Goal: Task Accomplishment & Management: Complete application form

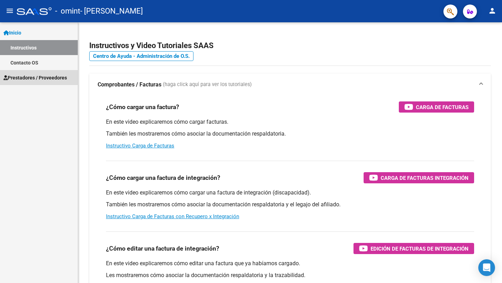
click at [47, 78] on span "Prestadores / Proveedores" at bounding box center [34, 78] width 63 height 8
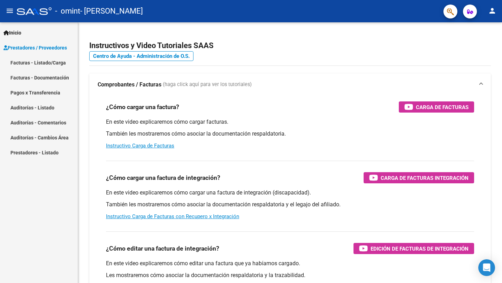
click at [54, 63] on link "Facturas - Listado/Carga" at bounding box center [39, 62] width 78 height 15
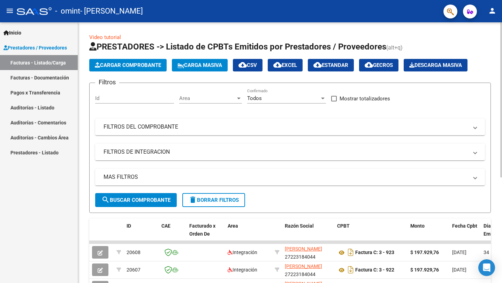
click at [150, 61] on button "Cargar Comprobante" at bounding box center [127, 65] width 77 height 13
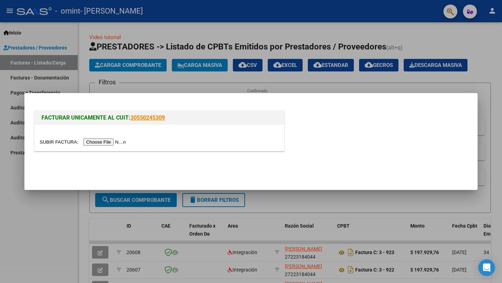
click at [115, 145] on input "file" at bounding box center [84, 141] width 88 height 7
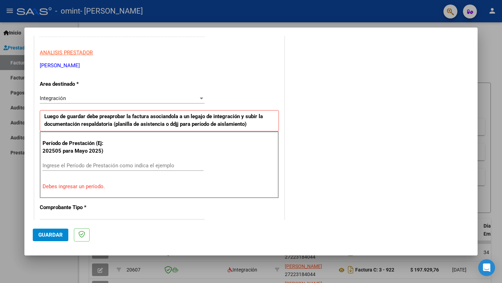
scroll to position [122, 0]
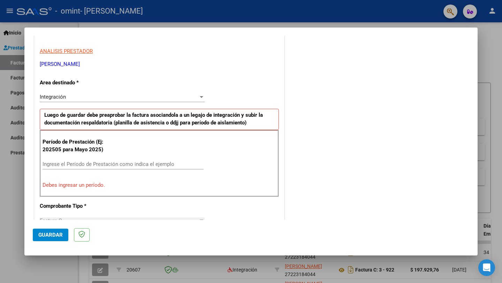
click at [106, 162] on input "Ingrese el Período de Prestación como indica el ejemplo" at bounding box center [123, 164] width 161 height 6
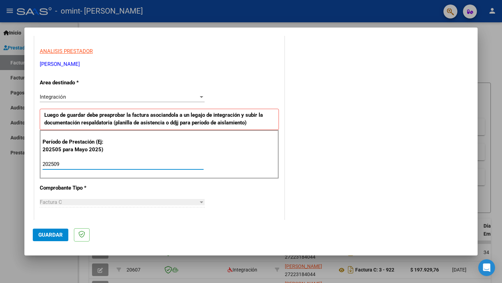
type input "202509"
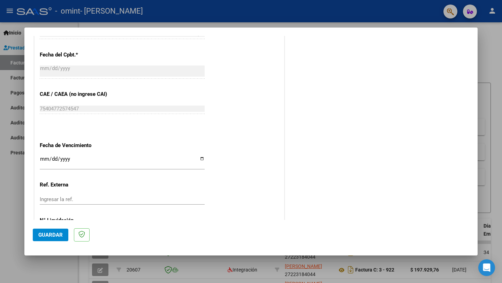
scroll to position [393, 0]
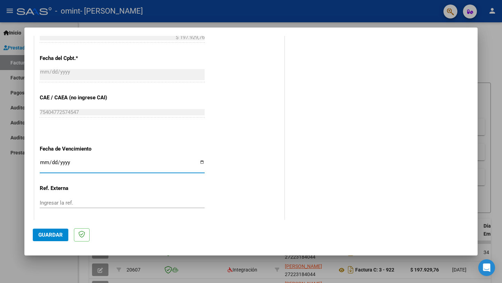
click at [102, 161] on input "Ingresar la fecha" at bounding box center [122, 165] width 165 height 11
click at [203, 163] on input "Ingresar la fecha" at bounding box center [122, 165] width 165 height 11
type input "[DATE]"
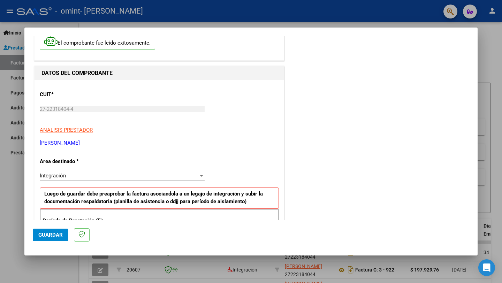
scroll to position [0, 0]
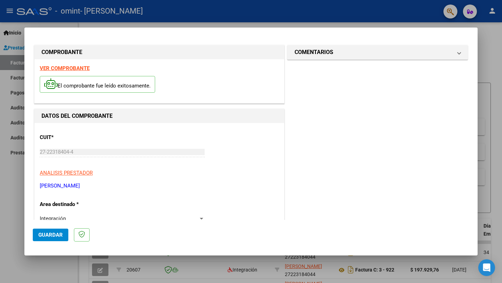
click at [485, 71] on div at bounding box center [251, 141] width 502 height 283
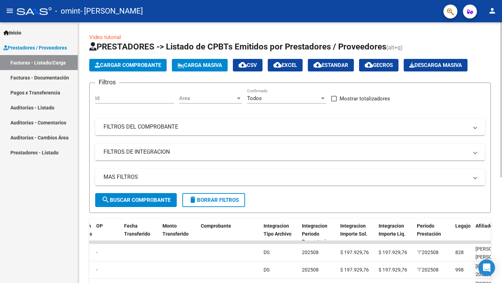
click at [136, 67] on span "Cargar Comprobante" at bounding box center [128, 65] width 66 height 6
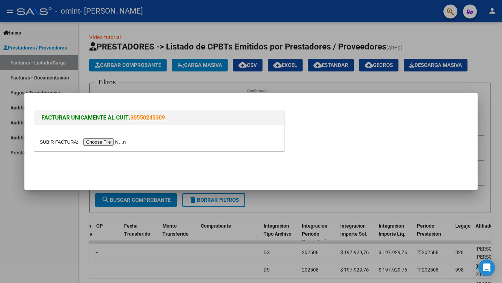
click at [101, 143] on input "file" at bounding box center [84, 141] width 88 height 7
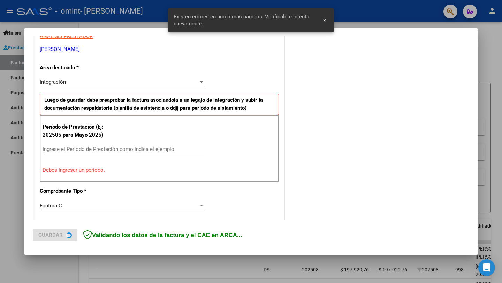
scroll to position [138, 0]
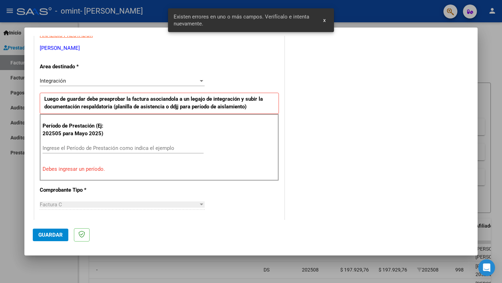
click at [168, 148] on input "Ingrese el Período de Prestación como indica el ejemplo" at bounding box center [123, 148] width 161 height 6
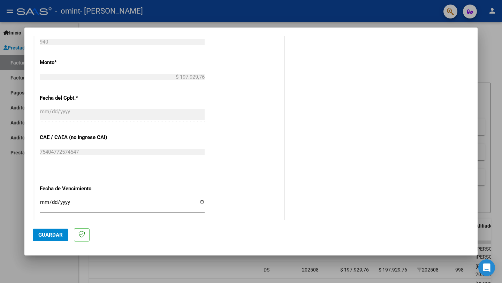
scroll to position [430, 0]
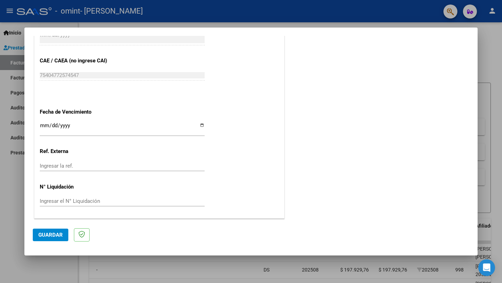
type input "202509"
click at [202, 124] on input "Ingresar la fecha" at bounding box center [122, 128] width 165 height 11
type input "[DATE]"
click at [50, 235] on span "Guardar" at bounding box center [50, 235] width 24 height 6
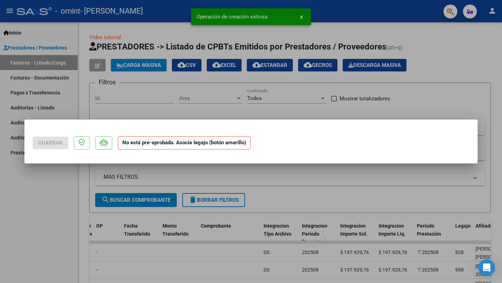
scroll to position [0, 0]
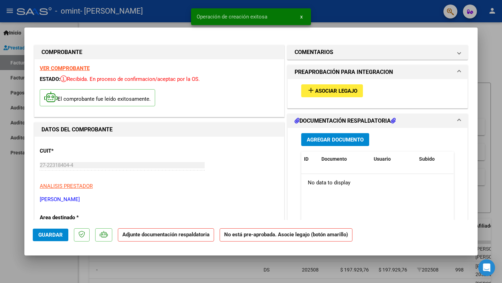
click at [332, 90] on span "Asociar Legajo" at bounding box center [336, 91] width 42 height 6
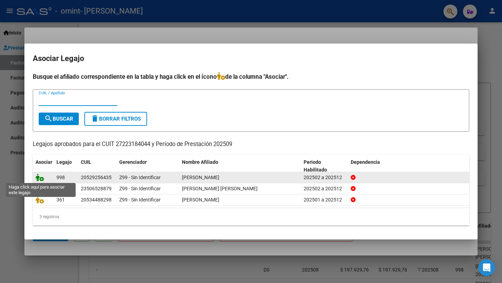
click at [40, 178] on icon at bounding box center [40, 178] width 8 height 8
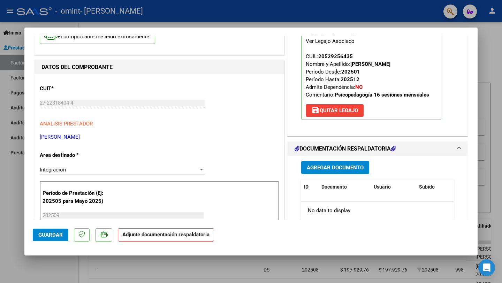
scroll to position [69, 0]
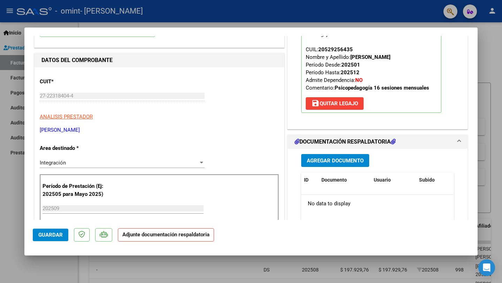
click at [329, 159] on span "Agregar Documento" at bounding box center [335, 161] width 57 height 6
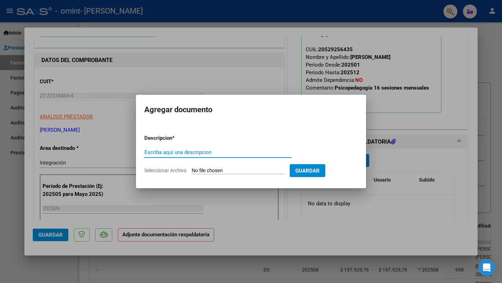
click at [216, 149] on input "Escriba aquí una descripcion" at bounding box center [217, 152] width 147 height 6
type input "Planilla [PERSON_NAME] Septiembre"
click at [217, 169] on input "Seleccionar Archivo" at bounding box center [238, 171] width 92 height 7
type input "C:\fakepath\Planilla [PERSON_NAME] Septiembre.pdf"
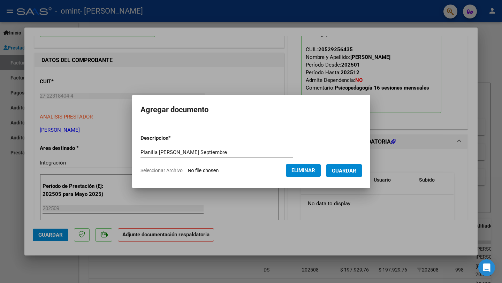
click at [354, 175] on button "Guardar" at bounding box center [344, 170] width 36 height 13
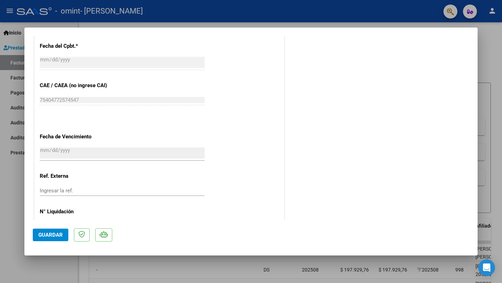
scroll to position [440, 0]
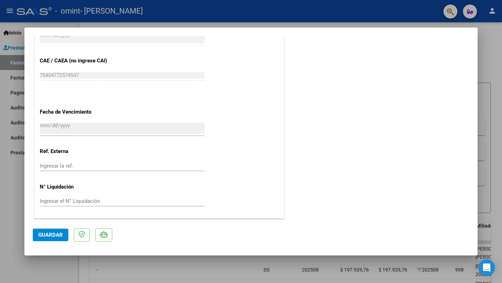
click at [55, 240] on button "Guardar" at bounding box center [51, 235] width 36 height 13
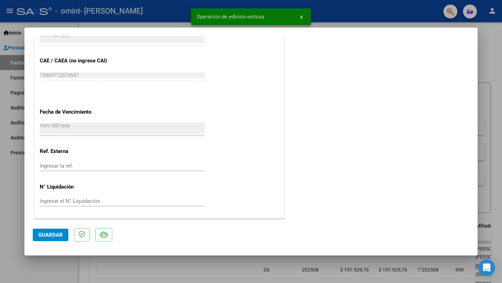
click at [480, 97] on div at bounding box center [251, 141] width 502 height 283
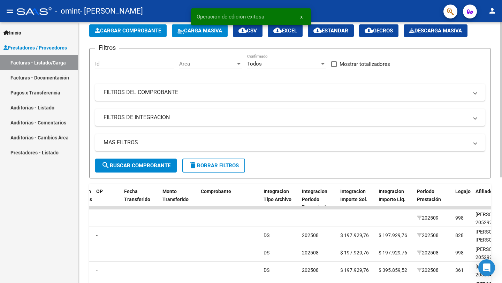
scroll to position [0, 0]
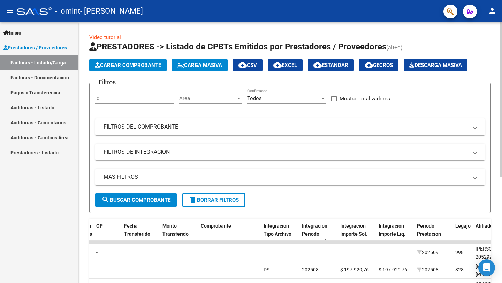
click at [164, 68] on button "Cargar Comprobante" at bounding box center [127, 65] width 77 height 13
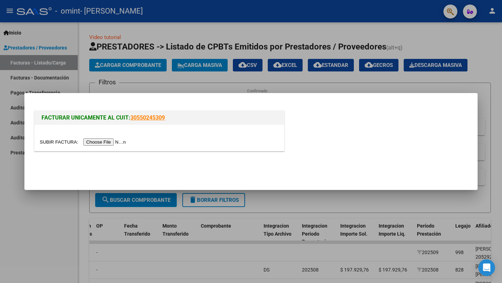
click at [96, 144] on input "file" at bounding box center [84, 141] width 88 height 7
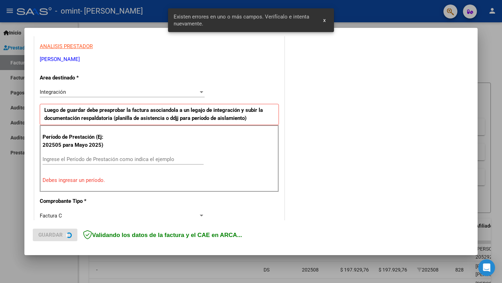
scroll to position [138, 0]
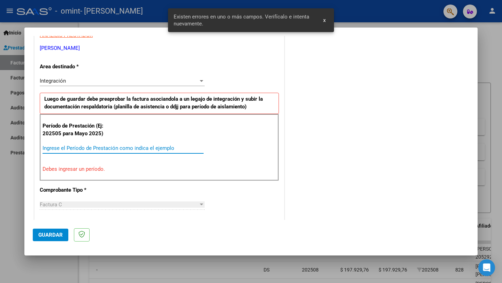
click at [122, 147] on input "Ingrese el Período de Prestación como indica el ejemplo" at bounding box center [123, 148] width 161 height 6
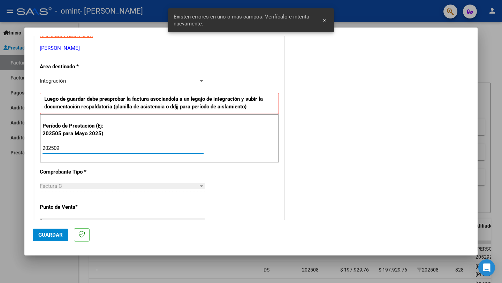
type input "202509"
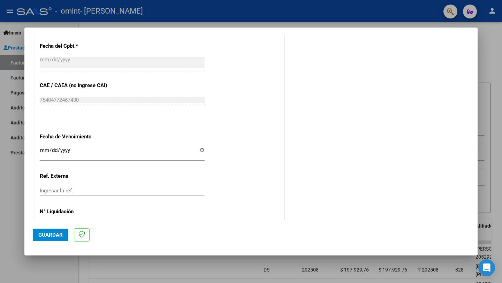
scroll to position [412, 0]
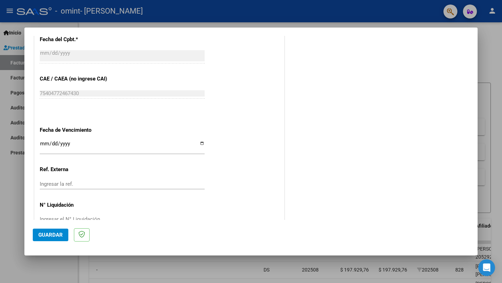
click at [200, 144] on input "Ingresar la fecha" at bounding box center [122, 146] width 165 height 11
type input "[DATE]"
click at [55, 235] on span "Guardar" at bounding box center [50, 235] width 24 height 6
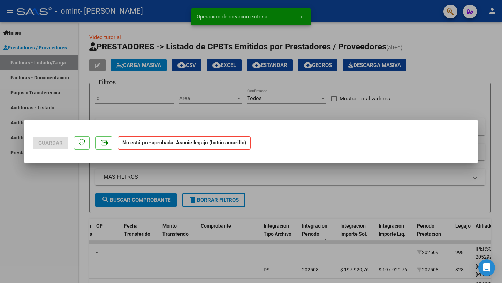
scroll to position [0, 0]
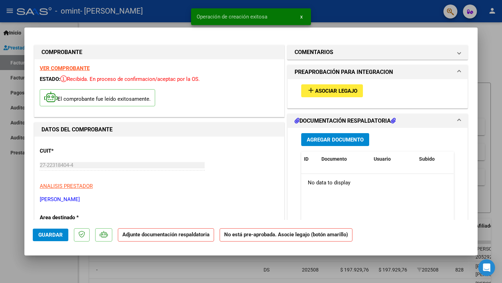
click at [336, 96] on button "add Asociar Legajo" at bounding box center [332, 90] width 62 height 13
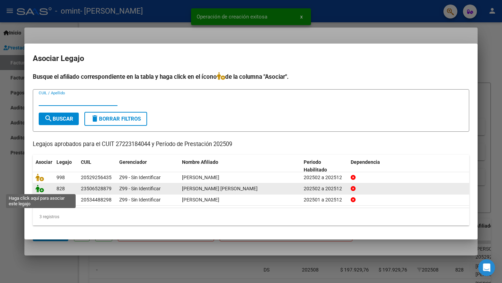
click at [39, 189] on icon at bounding box center [40, 189] width 8 height 8
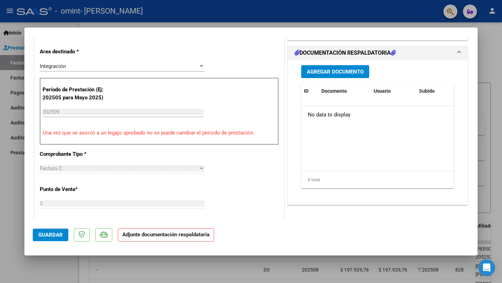
scroll to position [160, 0]
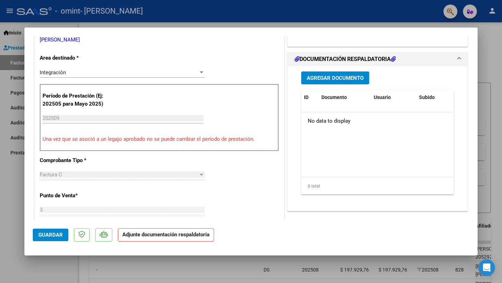
click at [355, 76] on span "Agregar Documento" at bounding box center [335, 78] width 57 height 6
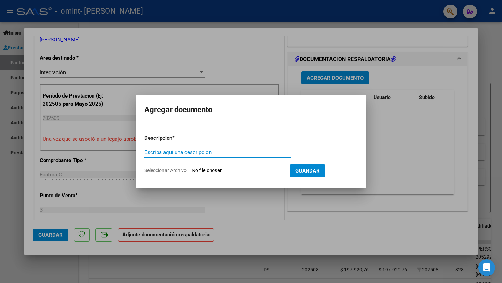
click at [193, 153] on input "Escriba aquí una descripcion" at bounding box center [217, 152] width 147 height 6
type input "Planilla [PERSON_NAME] Septiembre"
click at [219, 169] on input "Seleccionar Archivo" at bounding box center [238, 171] width 92 height 7
type input "C:\fakepath\Planilla [PERSON_NAME] Septiembre.pdf"
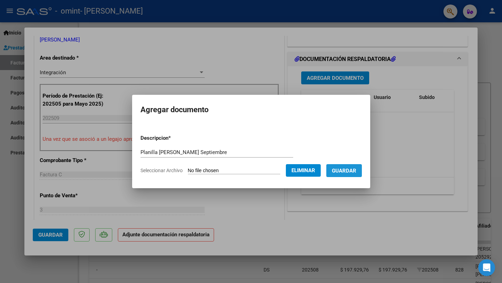
click at [355, 171] on span "Guardar" at bounding box center [344, 171] width 24 height 6
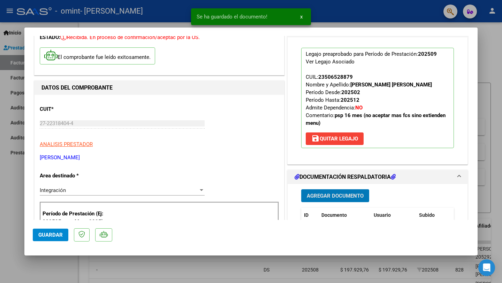
scroll to position [42, 0]
click at [50, 235] on span "Guardar" at bounding box center [50, 235] width 24 height 6
click at [491, 92] on div at bounding box center [251, 141] width 502 height 283
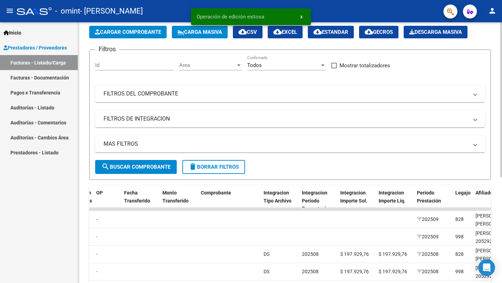
scroll to position [0, 0]
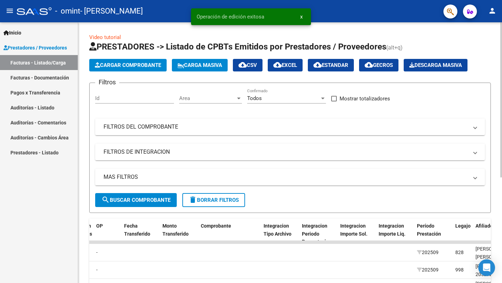
click at [147, 61] on button "Cargar Comprobante" at bounding box center [127, 65] width 77 height 13
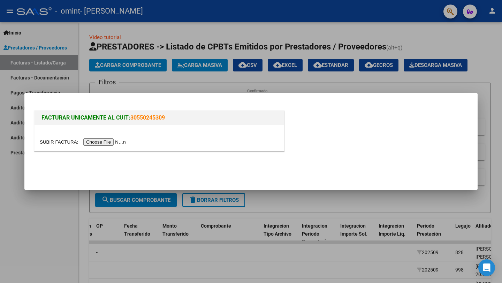
click at [108, 142] on input "file" at bounding box center [84, 141] width 88 height 7
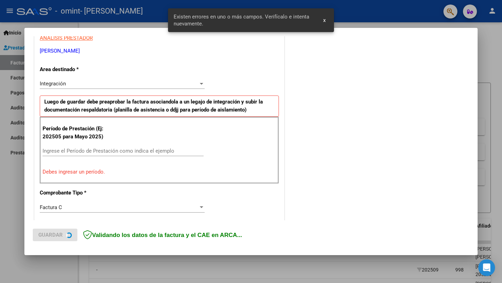
scroll to position [138, 0]
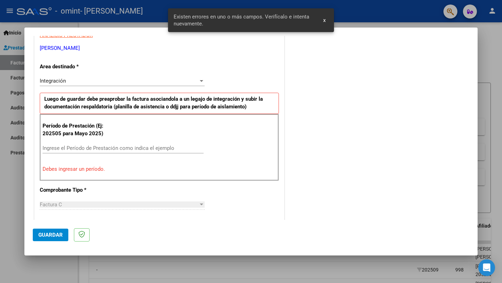
click at [84, 148] on input "Ingrese el Período de Prestación como indica el ejemplo" at bounding box center [123, 148] width 161 height 6
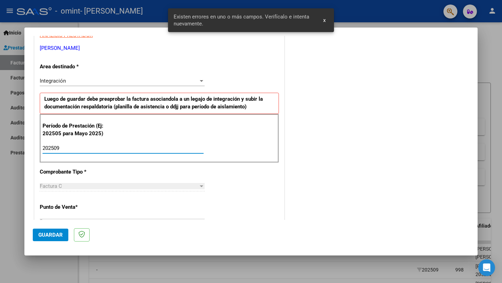
type input "202509"
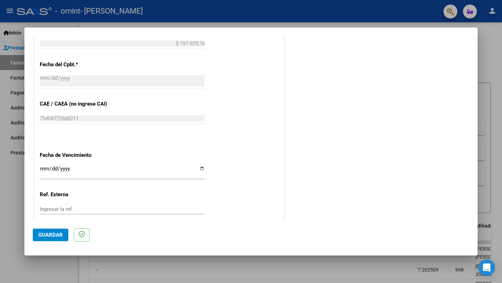
scroll to position [394, 0]
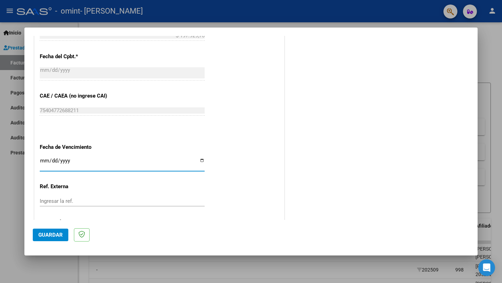
click at [203, 162] on input "Ingresar la fecha" at bounding box center [122, 163] width 165 height 11
type input "[DATE]"
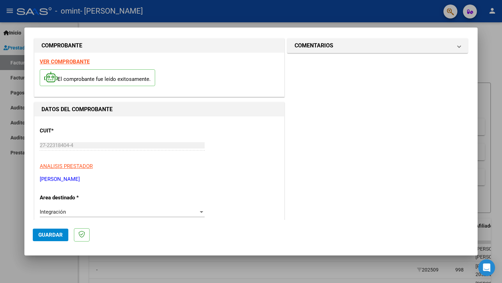
scroll to position [0, 0]
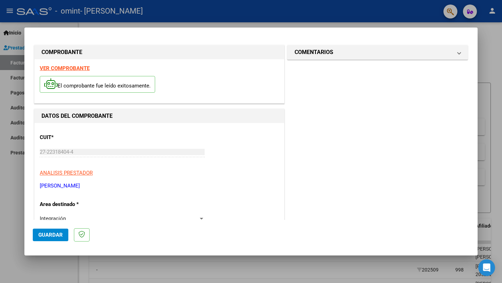
click at [53, 234] on span "Guardar" at bounding box center [50, 235] width 24 height 6
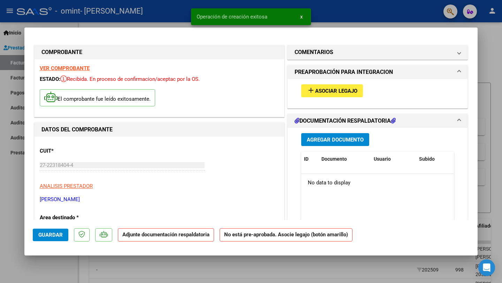
click at [341, 90] on span "Asociar Legajo" at bounding box center [336, 91] width 42 height 6
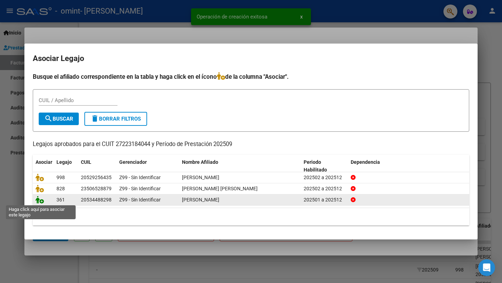
click at [41, 202] on icon at bounding box center [40, 200] width 8 height 8
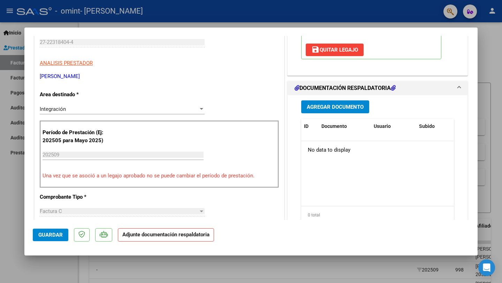
scroll to position [126, 0]
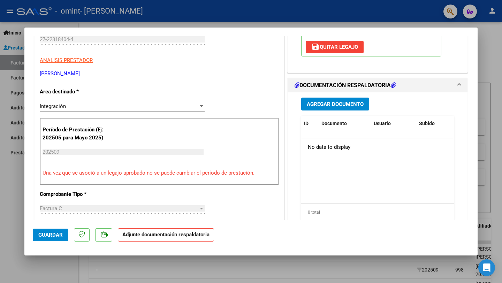
click at [348, 101] on span "Agregar Documento" at bounding box center [335, 104] width 57 height 6
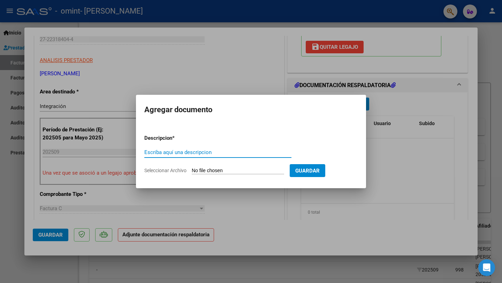
click at [201, 152] on input "Escriba aquí una descripcion" at bounding box center [217, 152] width 147 height 6
type input "Planilla [PERSON_NAME] Septiembre"
click at [210, 168] on input "Seleccionar Archivo" at bounding box center [238, 171] width 92 height 7
type input "C:\fakepath\Planilla [PERSON_NAME] Septiembre.pdf"
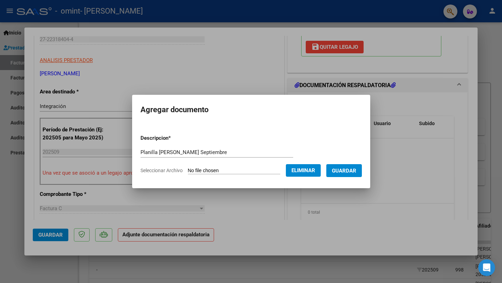
click at [347, 174] on button "Guardar" at bounding box center [344, 170] width 36 height 13
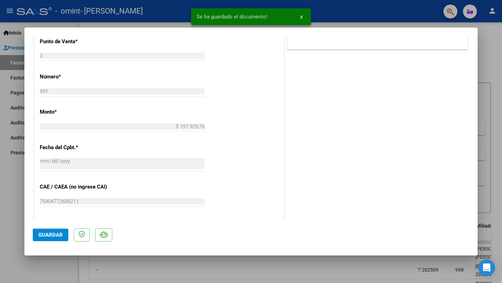
scroll to position [440, 0]
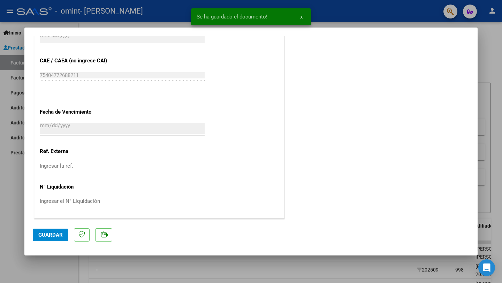
click at [53, 234] on span "Guardar" at bounding box center [50, 235] width 24 height 6
click at [491, 105] on div at bounding box center [251, 141] width 502 height 283
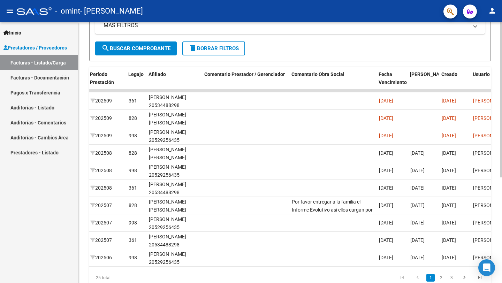
scroll to position [0, 908]
click at [488, 14] on mat-icon "person" at bounding box center [492, 11] width 8 height 8
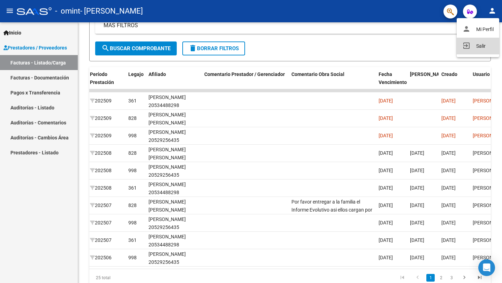
click at [481, 46] on button "exit_to_app Salir" at bounding box center [478, 46] width 43 height 17
